Goal: Task Accomplishment & Management: Manage account settings

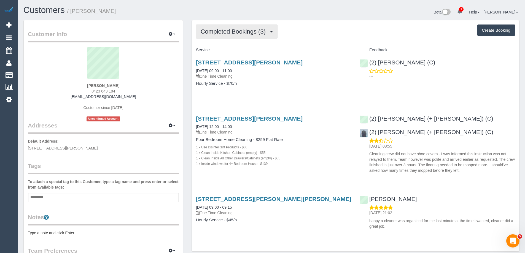
click at [215, 36] on button "Completed Bookings (3)" at bounding box center [237, 32] width 82 height 14
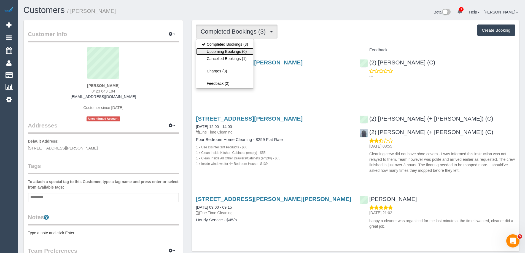
click at [242, 49] on link "Upcoming Bookings (0)" at bounding box center [224, 51] width 57 height 7
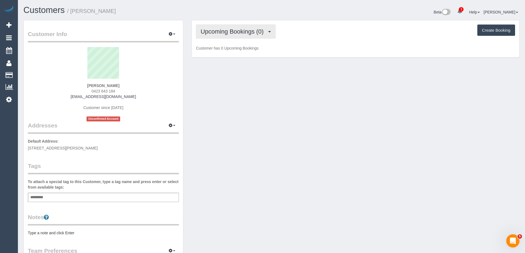
click at [232, 28] on span "Upcoming Bookings (0)" at bounding box center [234, 31] width 66 height 7
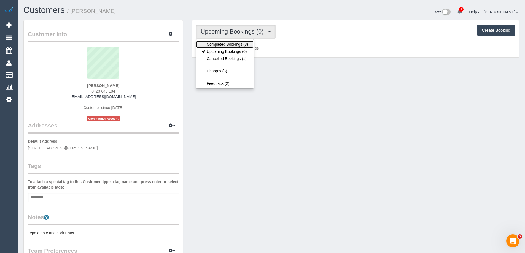
click at [233, 42] on link "Completed Bookings (3)" at bounding box center [224, 44] width 57 height 7
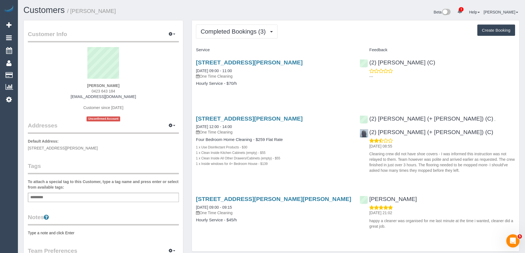
drag, startPoint x: 194, startPoint y: 62, endPoint x: 328, endPoint y: 65, distance: 133.4
click at [328, 65] on div "[STREET_ADDRESS][PERSON_NAME] [DATE] 09:00 - 11:00 One Time Cleaning Hourly Ser…" at bounding box center [274, 76] width 164 height 42
copy link "[STREET_ADDRESS][PERSON_NAME]"
click at [289, 15] on div "Beta 1 Your Notifications You have 0 alerts × You have 3 to charge for [DATE] H…" at bounding box center [397, 13] width 252 height 15
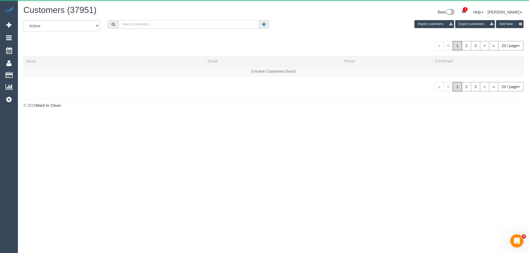
click at [158, 23] on input "text" at bounding box center [188, 24] width 140 height 9
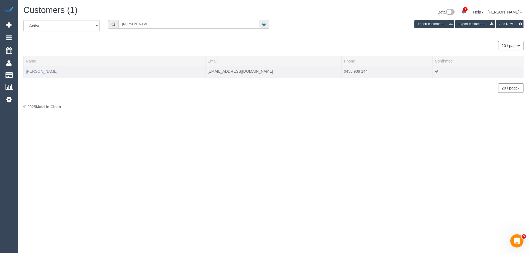
type input "[PERSON_NAME]"
click at [47, 73] on link "[PERSON_NAME]" at bounding box center [42, 71] width 32 height 4
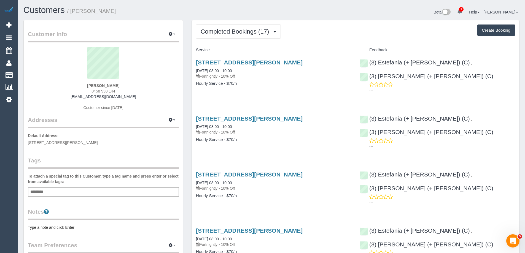
drag, startPoint x: 190, startPoint y: 64, endPoint x: 304, endPoint y: 64, distance: 114.0
copy link "[STREET_ADDRESS][PERSON_NAME]"
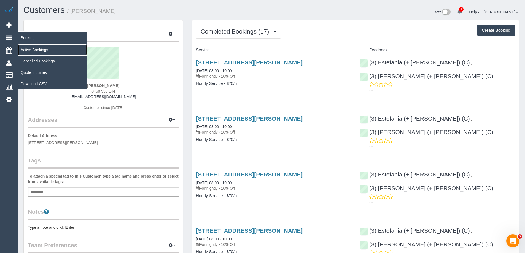
click at [39, 52] on link "Active Bookings" at bounding box center [52, 49] width 69 height 11
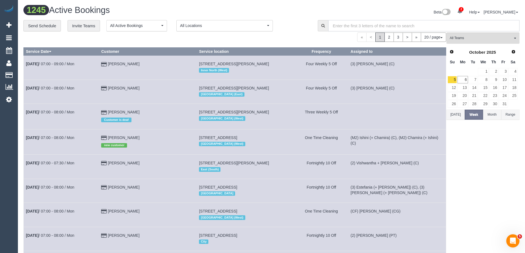
click at [455, 26] on input "text" at bounding box center [423, 25] width 191 height 11
click at [493, 119] on button "Month" at bounding box center [492, 115] width 18 height 10
click at [384, 28] on input "text" at bounding box center [423, 25] width 191 height 11
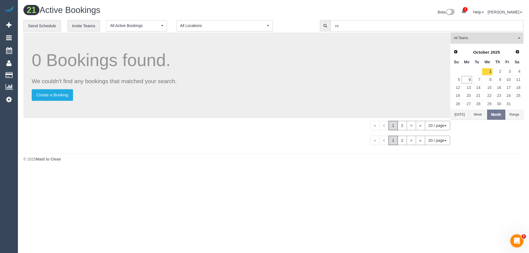
type input "r"
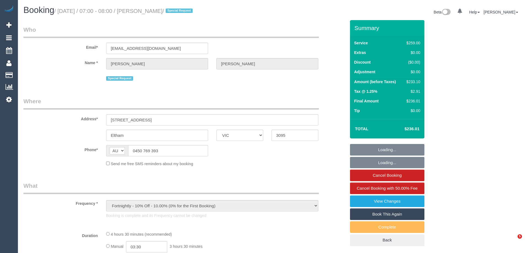
select select "VIC"
select select "string:stripe-pm_1Q8WQ92GScqysDRV1o1SPwVG"
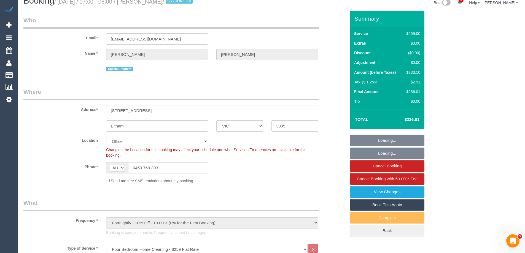
select select "object:673"
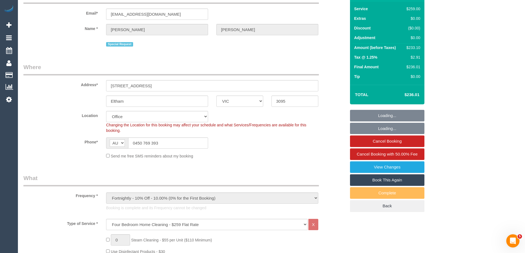
select select "number:30"
select select "number:14"
select select "number:19"
select select "number:24"
select select "number:35"
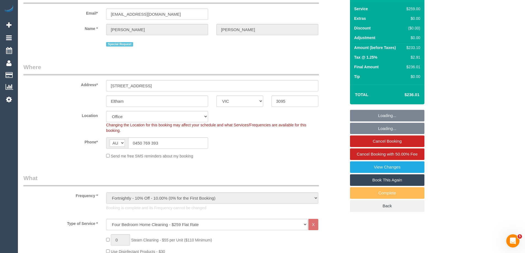
select select "number:12"
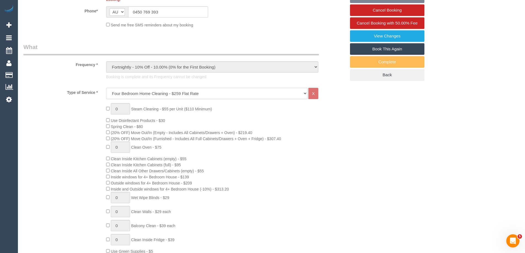
click at [150, 90] on select "Hourly Service - $70/h Hourly Service - $65/h Hourly Service - $60/h Hourly Ser…" at bounding box center [206, 93] width 201 height 11
select select "28"
click at [106, 88] on select "Hourly Service - $70/h Hourly Service - $65/h Hourly Service - $60/h Hourly Ser…" at bounding box center [206, 93] width 201 height 11
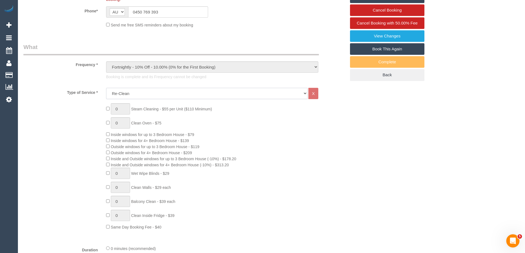
scroll to position [0, 0]
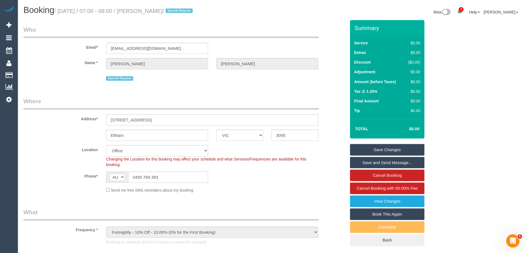
drag, startPoint x: 408, startPoint y: 129, endPoint x: 450, endPoint y: 125, distance: 41.6
click at [450, 125] on div "Summary Service $0.00 Extras $0.00 Discount ($0.00) Adjustment $0.00 Amount (be…" at bounding box center [408, 138] width 124 height 237
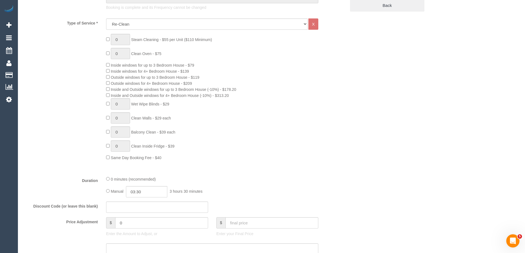
scroll to position [248, 0]
